Goal: Task Accomplishment & Management: Manage account settings

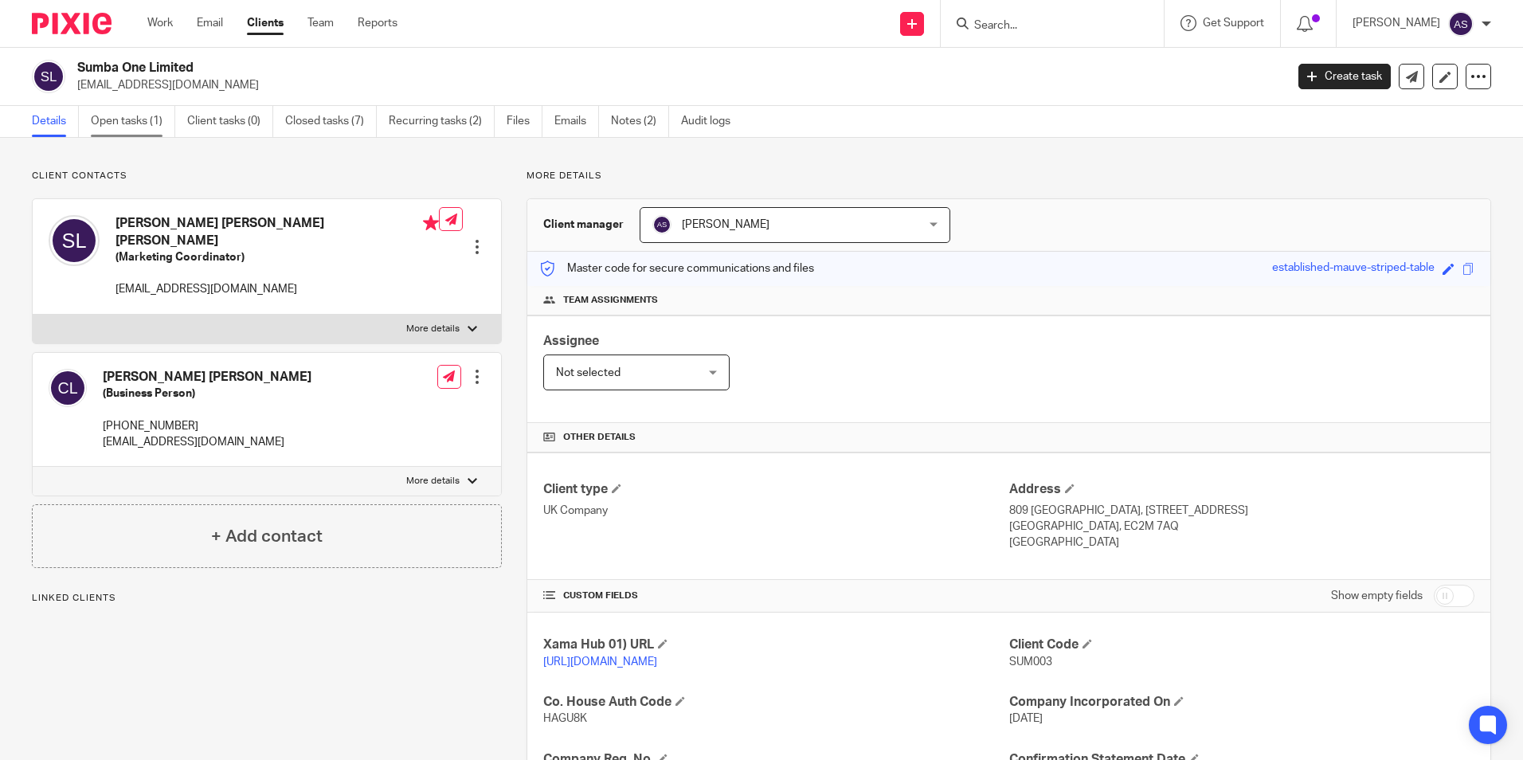
click at [103, 127] on link "Open tasks (1)" at bounding box center [133, 121] width 84 height 31
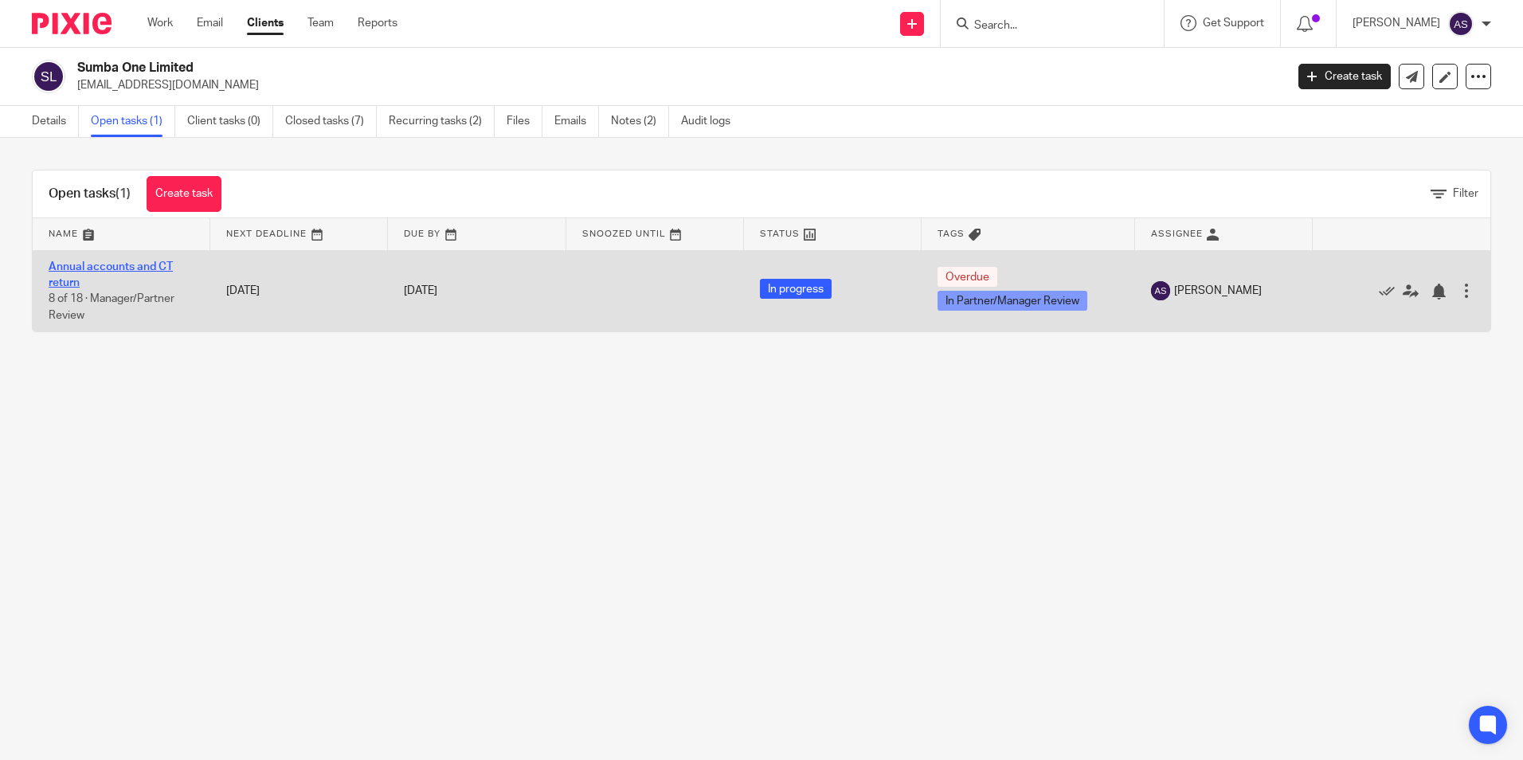
click at [132, 266] on link "Annual accounts and CT return" at bounding box center [111, 274] width 124 height 27
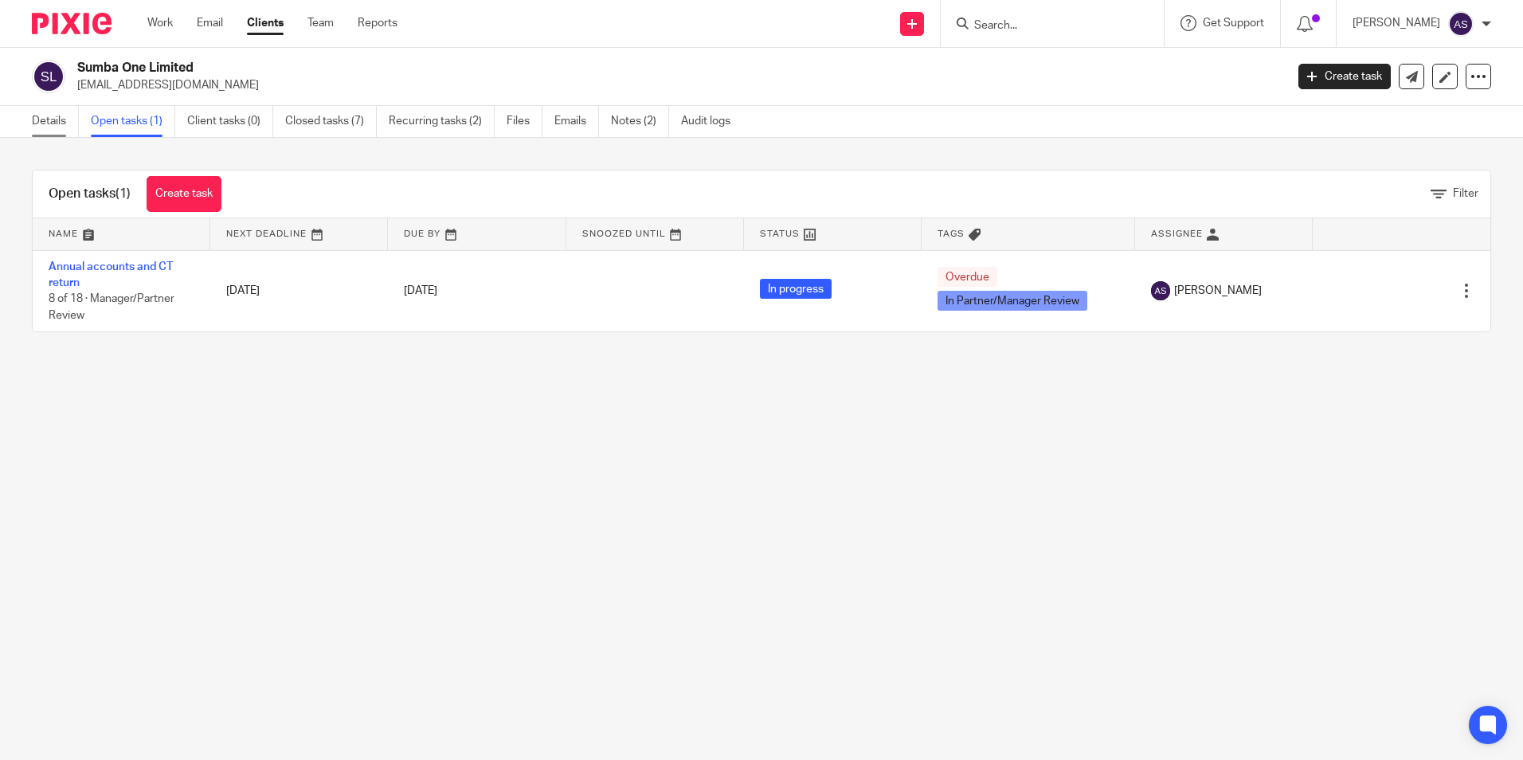
click at [39, 124] on link "Details" at bounding box center [55, 121] width 47 height 31
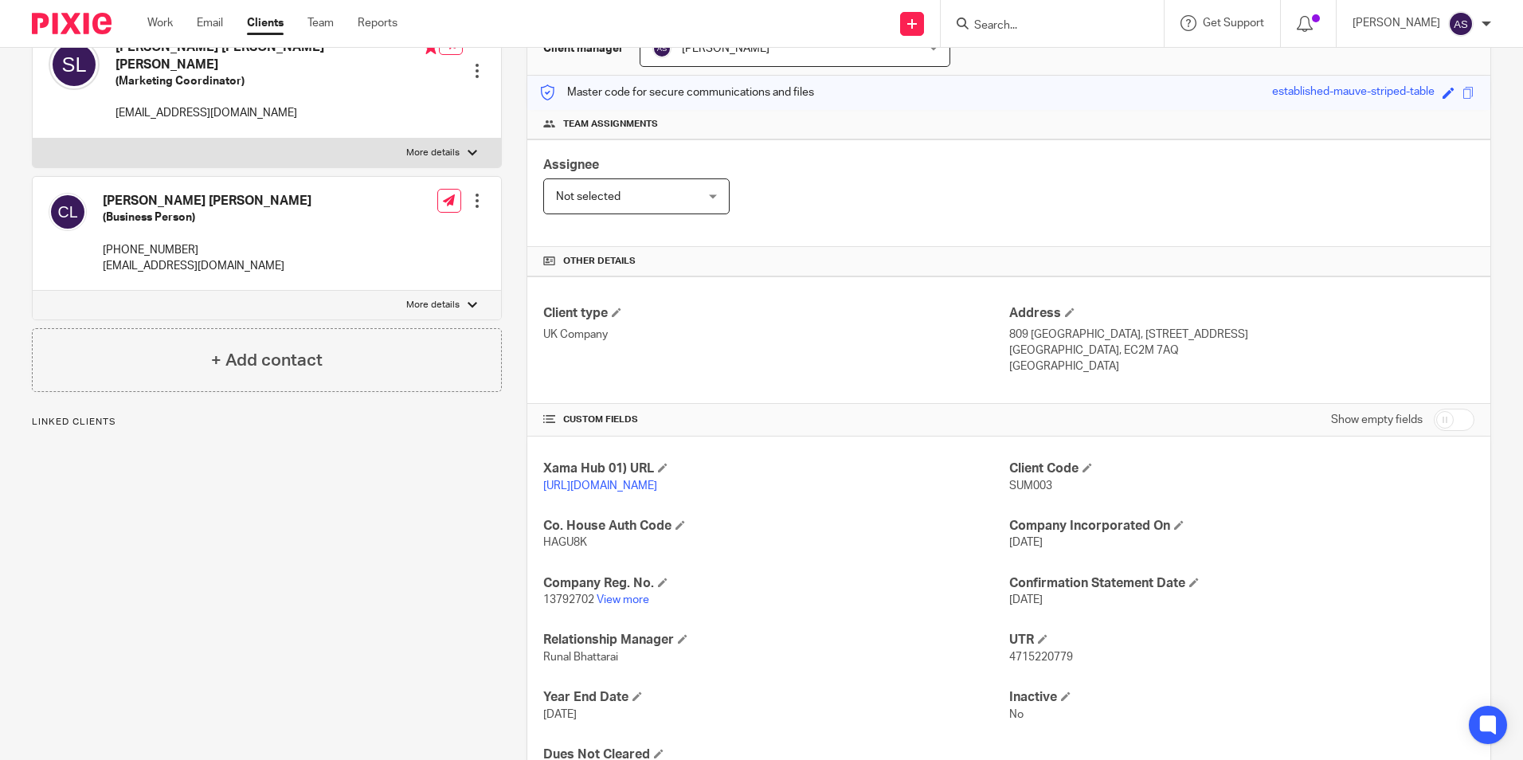
scroll to position [268, 0]
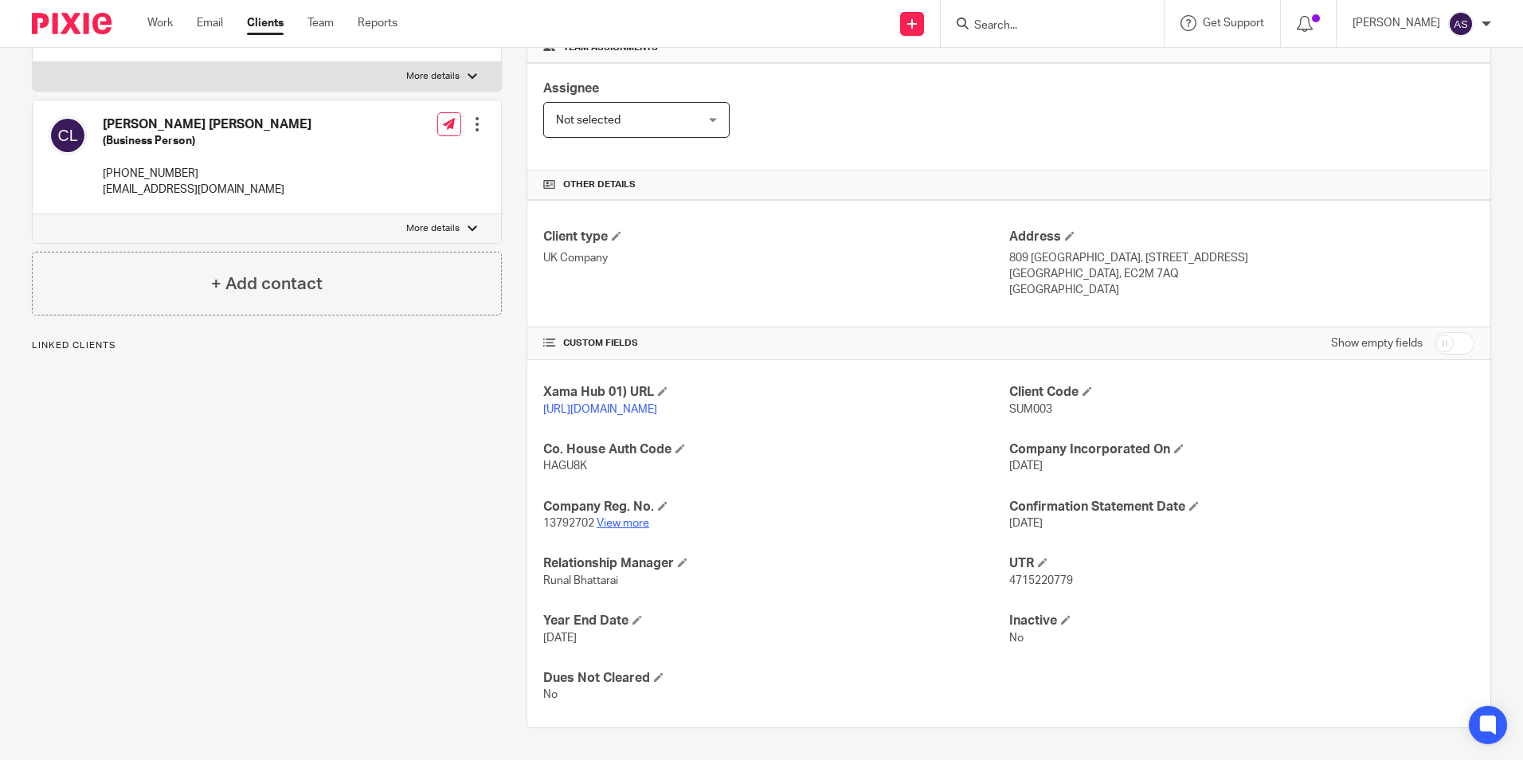
click at [624, 520] on link "View more" at bounding box center [623, 523] width 53 height 11
